Goal: Transaction & Acquisition: Book appointment/travel/reservation

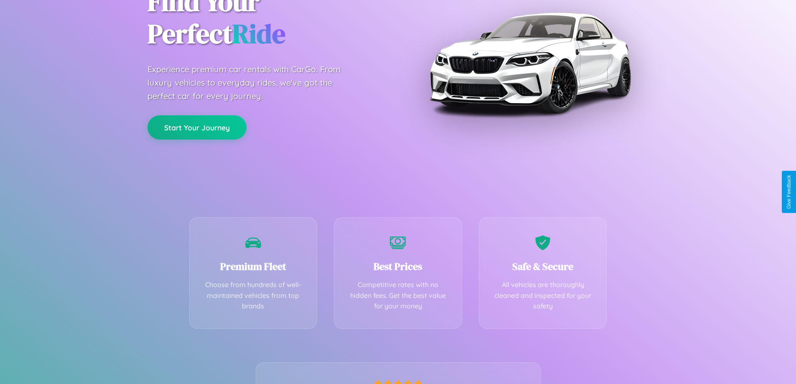
scroll to position [165, 0]
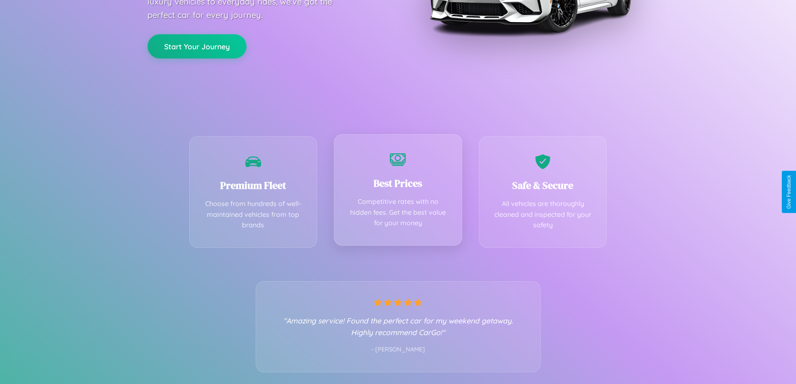
click at [398, 192] on div "Best Prices Competitive rates with no hidden fees. Get the best value for your …" at bounding box center [398, 190] width 128 height 112
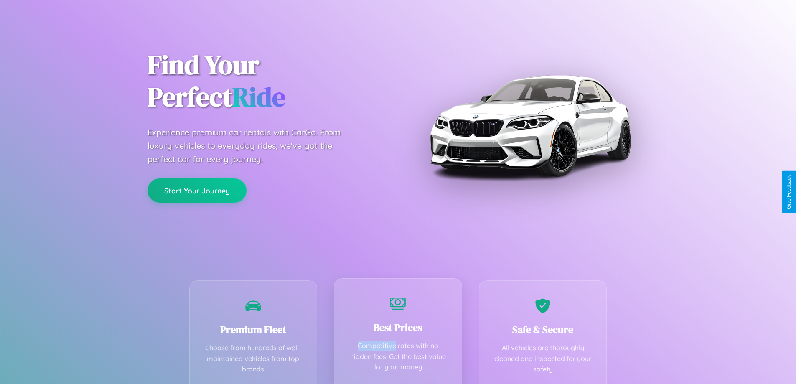
scroll to position [0, 0]
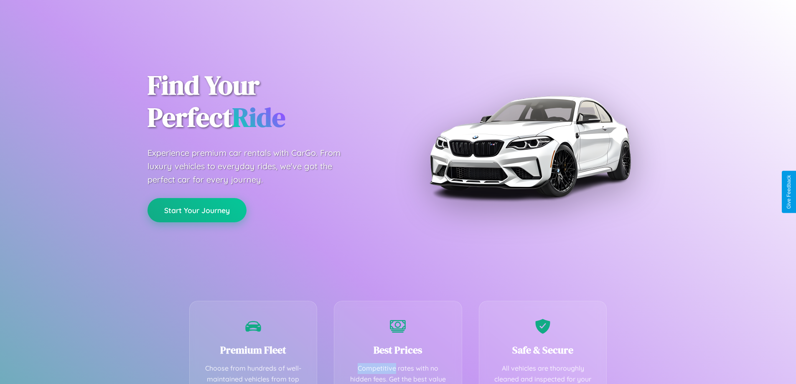
click at [197, 211] on button "Start Your Journey" at bounding box center [197, 210] width 99 height 24
click at [197, 210] on button "Start Your Journey" at bounding box center [197, 210] width 99 height 24
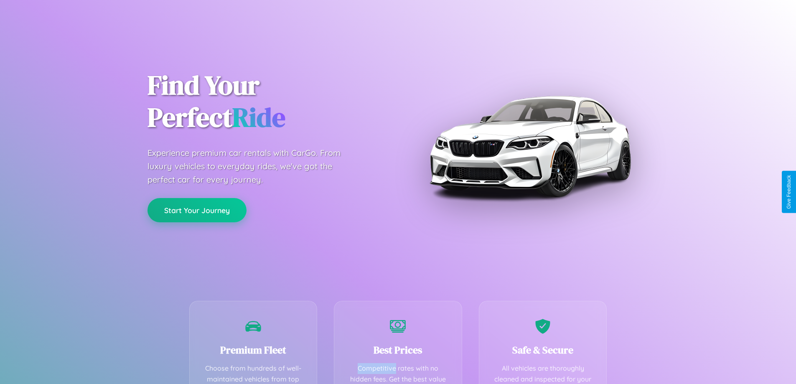
click at [197, 210] on button "Start Your Journey" at bounding box center [197, 210] width 99 height 24
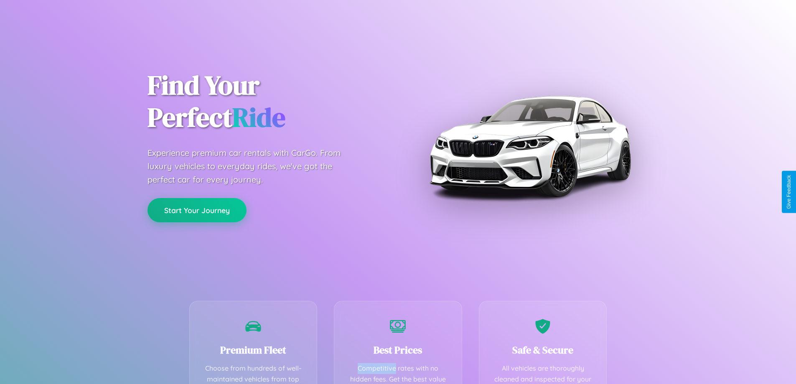
click at [197, 210] on button "Start Your Journey" at bounding box center [197, 210] width 99 height 24
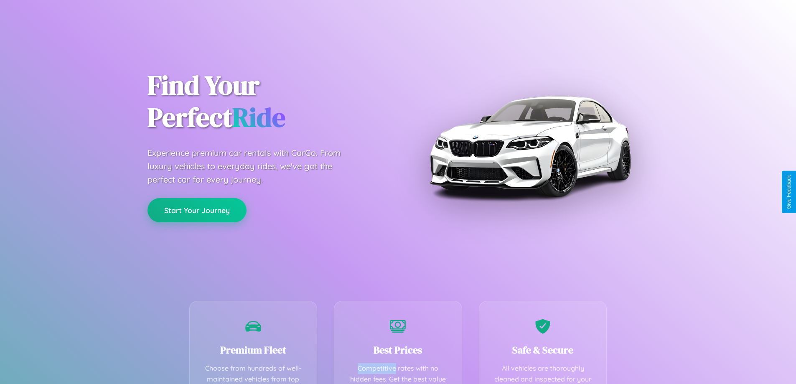
click at [197, 210] on button "Start Your Journey" at bounding box center [197, 210] width 99 height 24
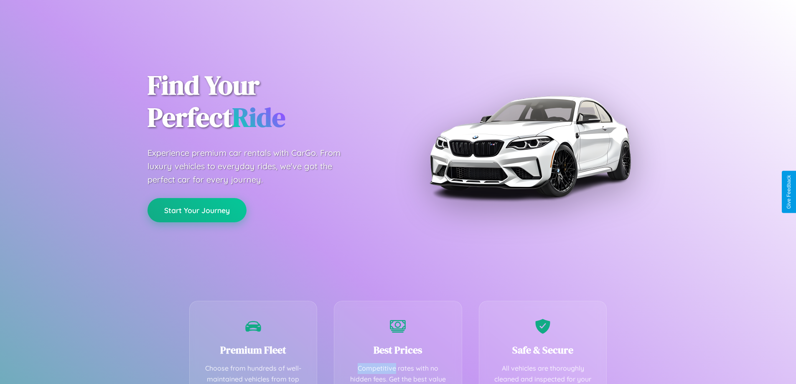
click at [197, 210] on button "Start Your Journey" at bounding box center [197, 210] width 99 height 24
